Goal: Task Accomplishment & Management: Use online tool/utility

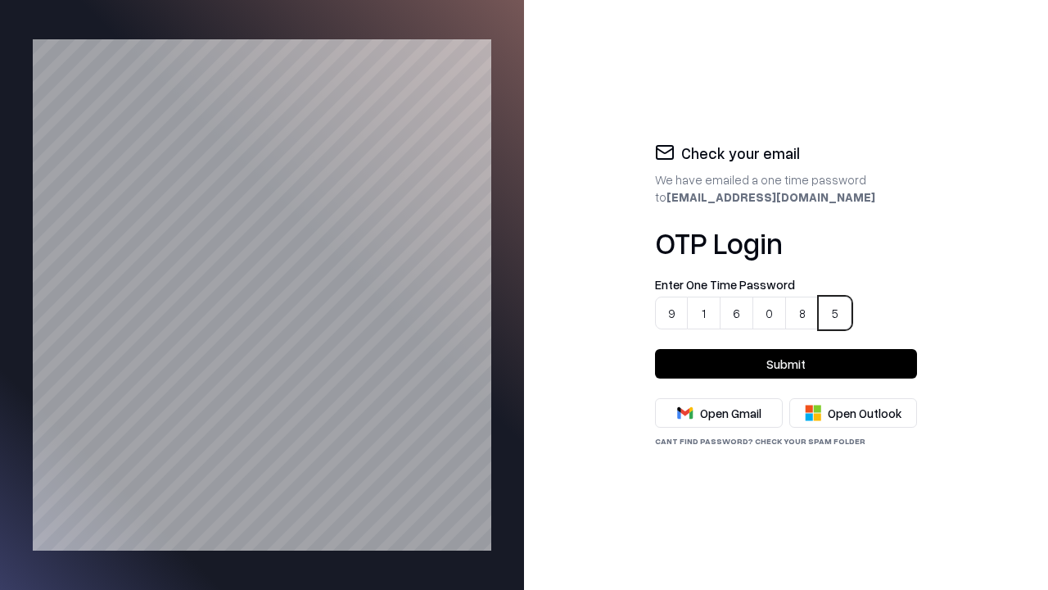
type input "******"
click at [786, 364] on button "Submit" at bounding box center [786, 363] width 262 height 29
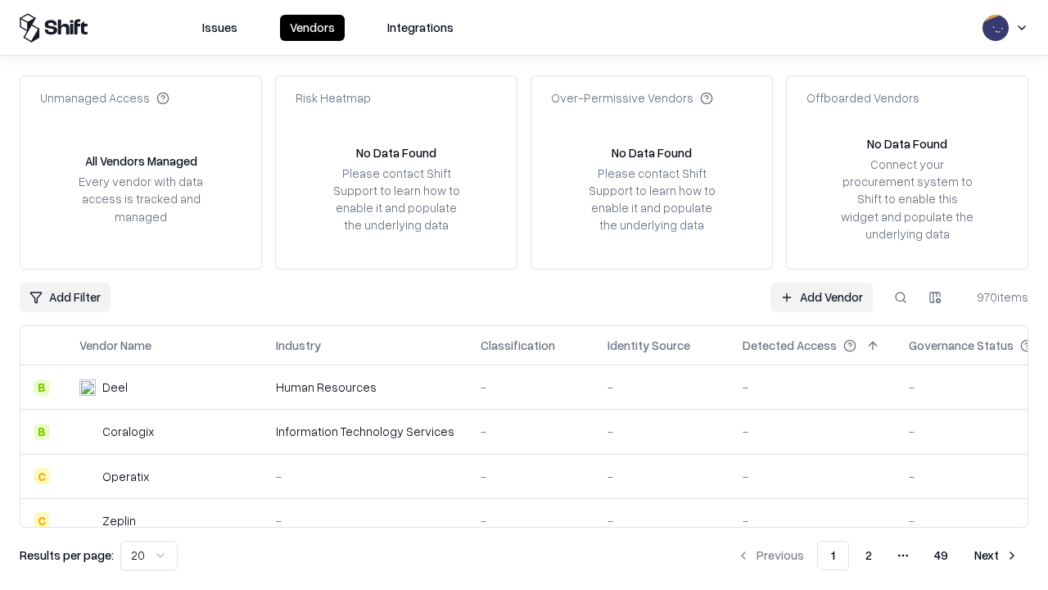
click at [822, 296] on link "Add Vendor" at bounding box center [822, 297] width 102 height 29
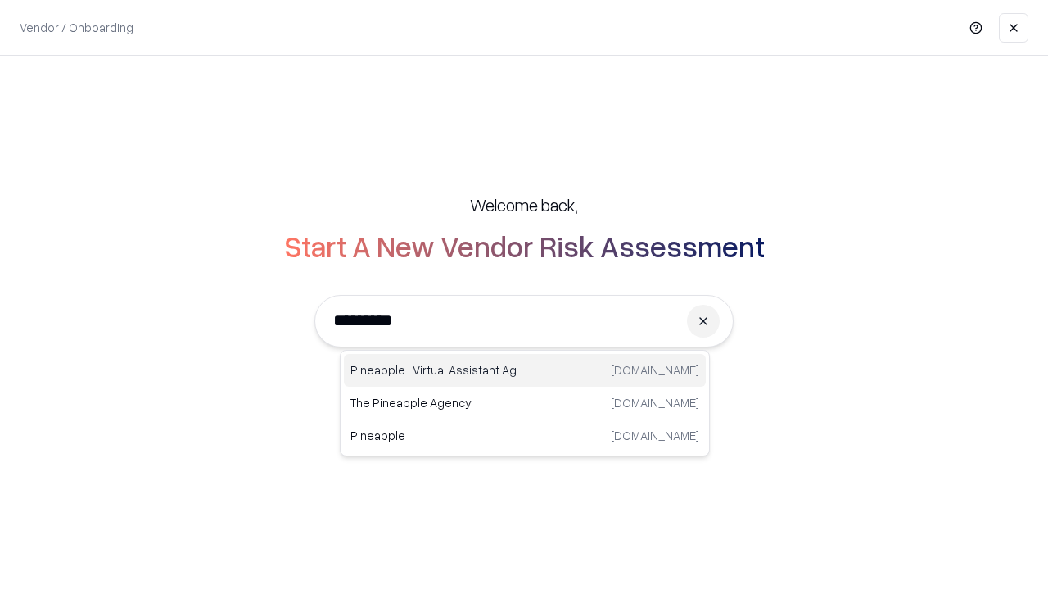
click at [525, 370] on div "Pineapple | Virtual Assistant Agency [DOMAIN_NAME]" at bounding box center [525, 370] width 362 height 33
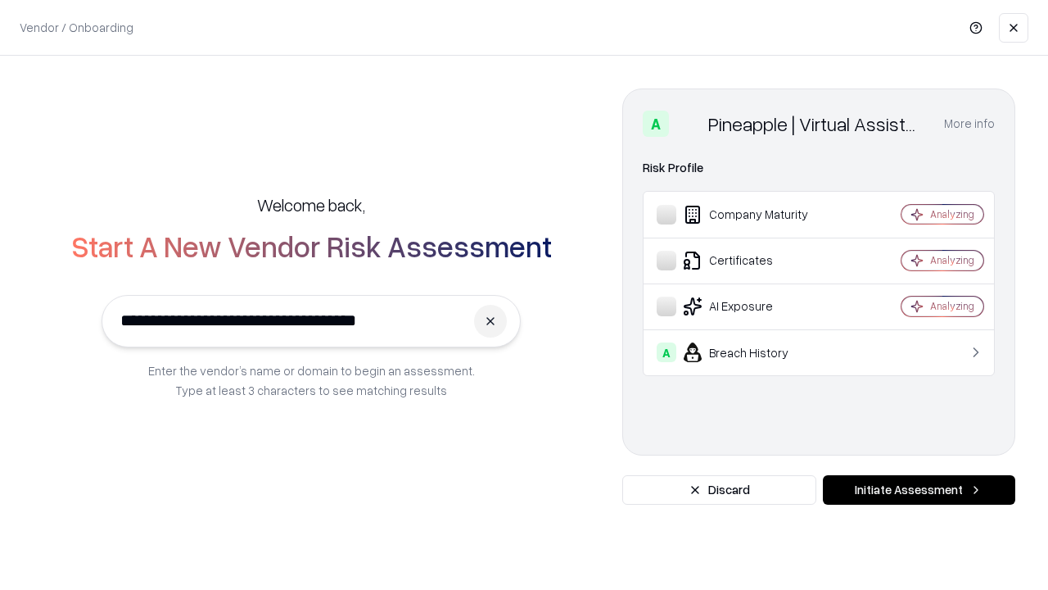
type input "**********"
click at [919, 490] on button "Initiate Assessment" at bounding box center [919, 489] width 192 height 29
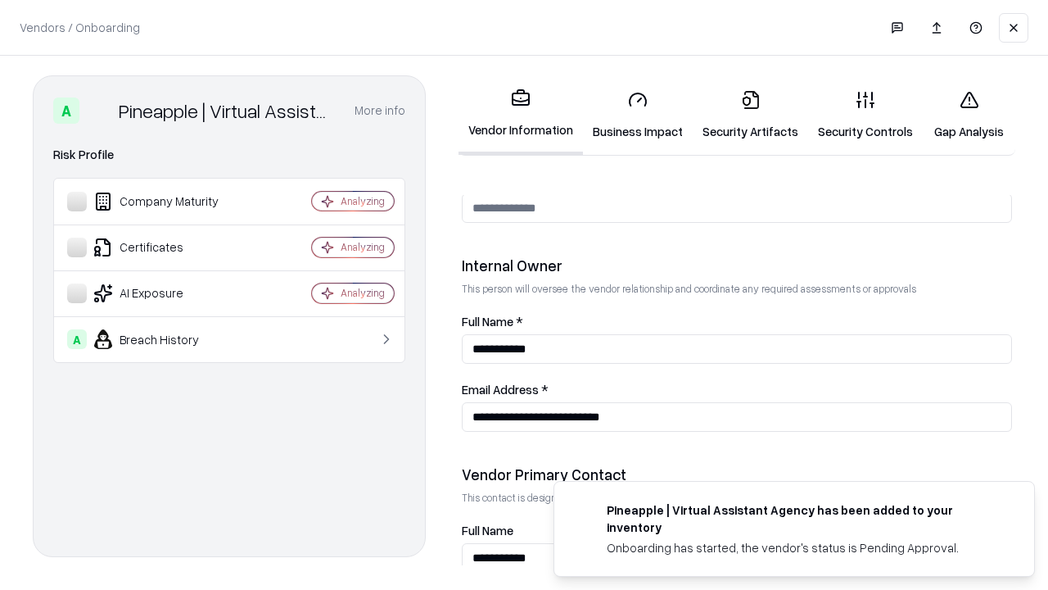
scroll to position [848, 0]
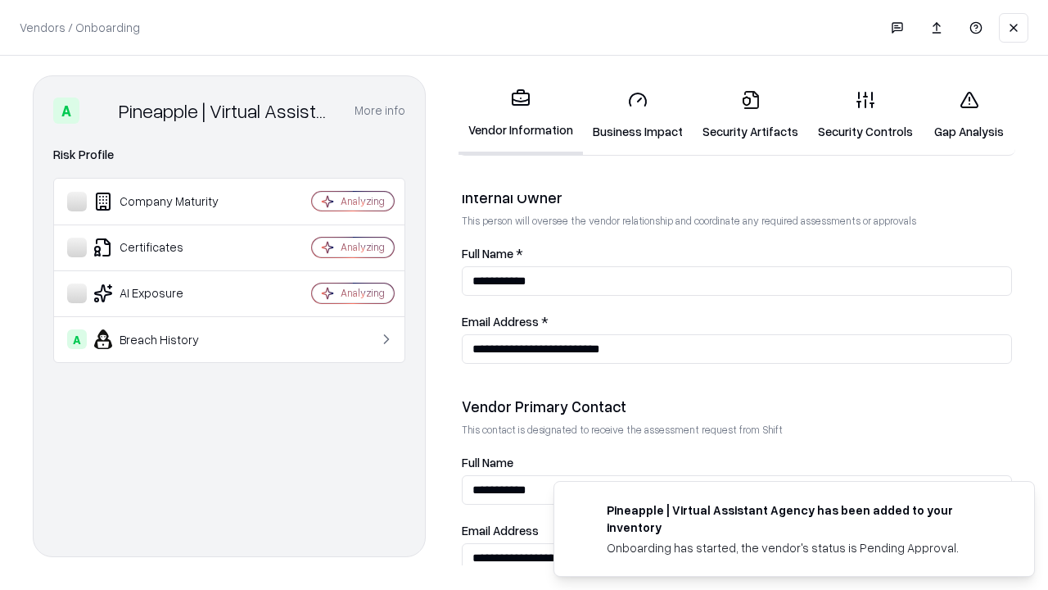
click at [632, 115] on link "Business Impact" at bounding box center [638, 115] width 110 height 76
click at [741, 115] on link "Security Artifacts" at bounding box center [750, 115] width 115 height 76
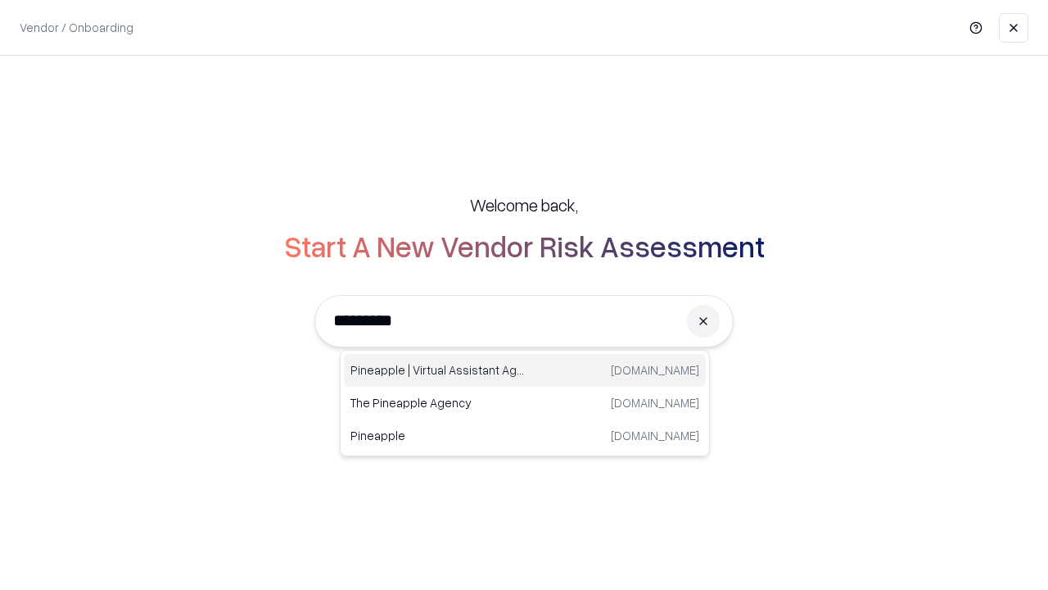
click at [525, 370] on div "Pineapple | Virtual Assistant Agency [DOMAIN_NAME]" at bounding box center [525, 370] width 362 height 33
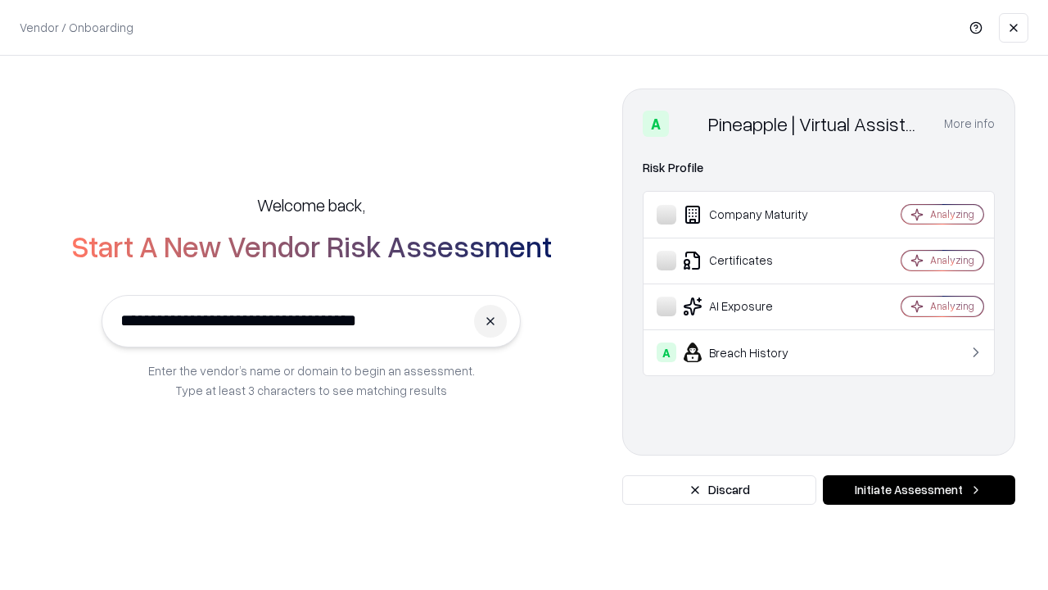
type input "**********"
click at [919, 490] on button "Initiate Assessment" at bounding box center [919, 489] width 192 height 29
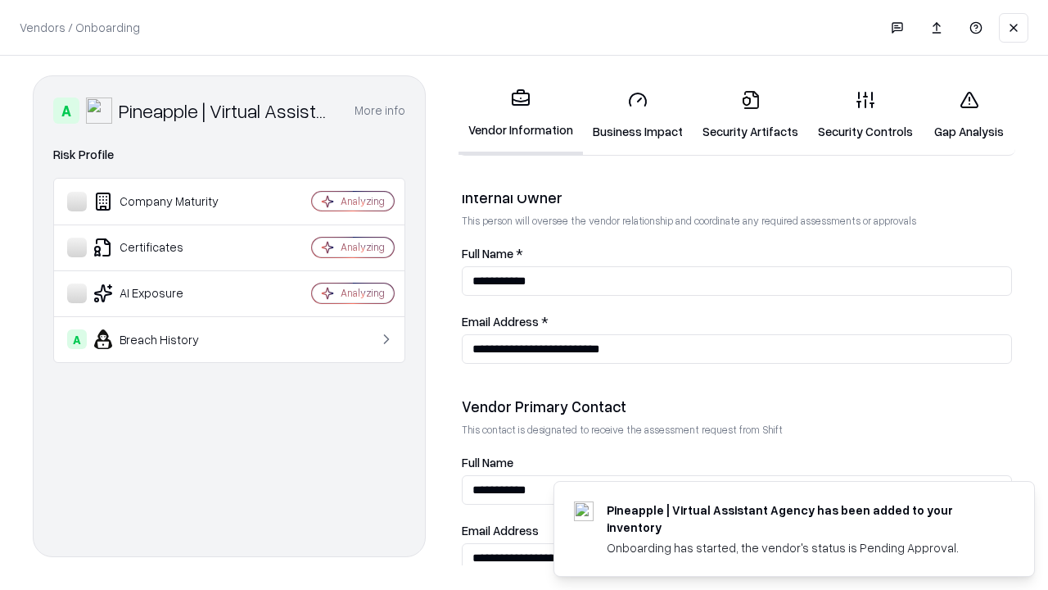
scroll to position [848, 0]
click at [961, 115] on link "Gap Analysis" at bounding box center [969, 115] width 93 height 76
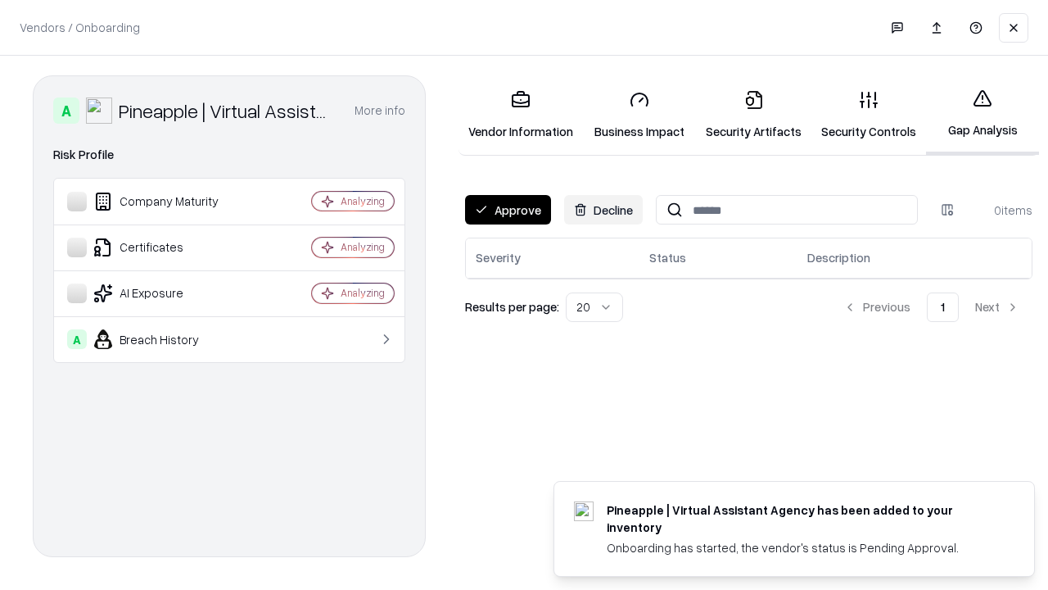
click at [507, 210] on button "Approve" at bounding box center [508, 209] width 86 height 29
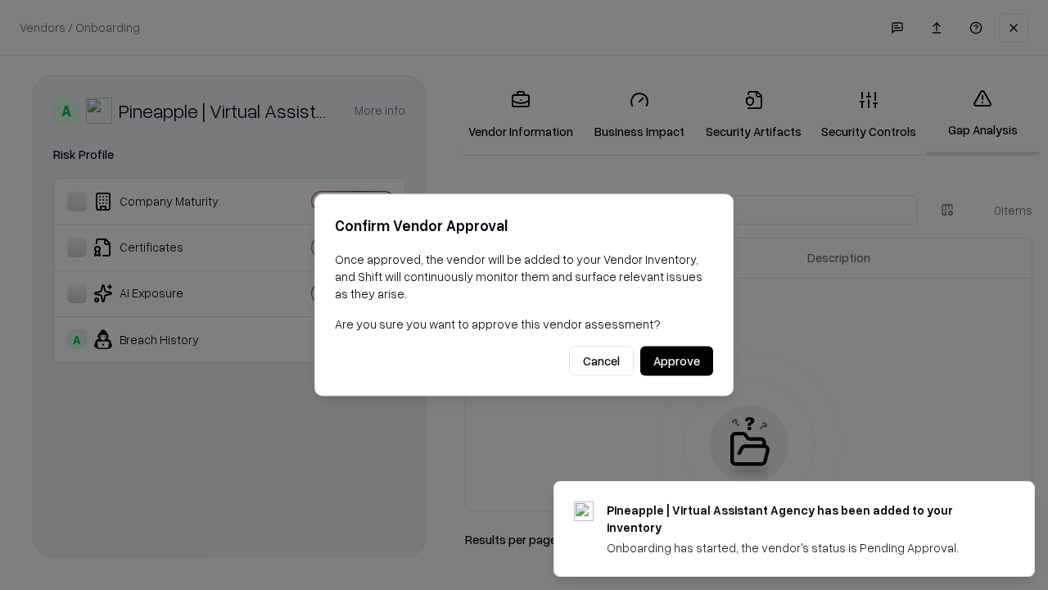
click at [677, 360] on button "Approve" at bounding box center [676, 360] width 73 height 29
